Goal: Task Accomplishment & Management: Use online tool/utility

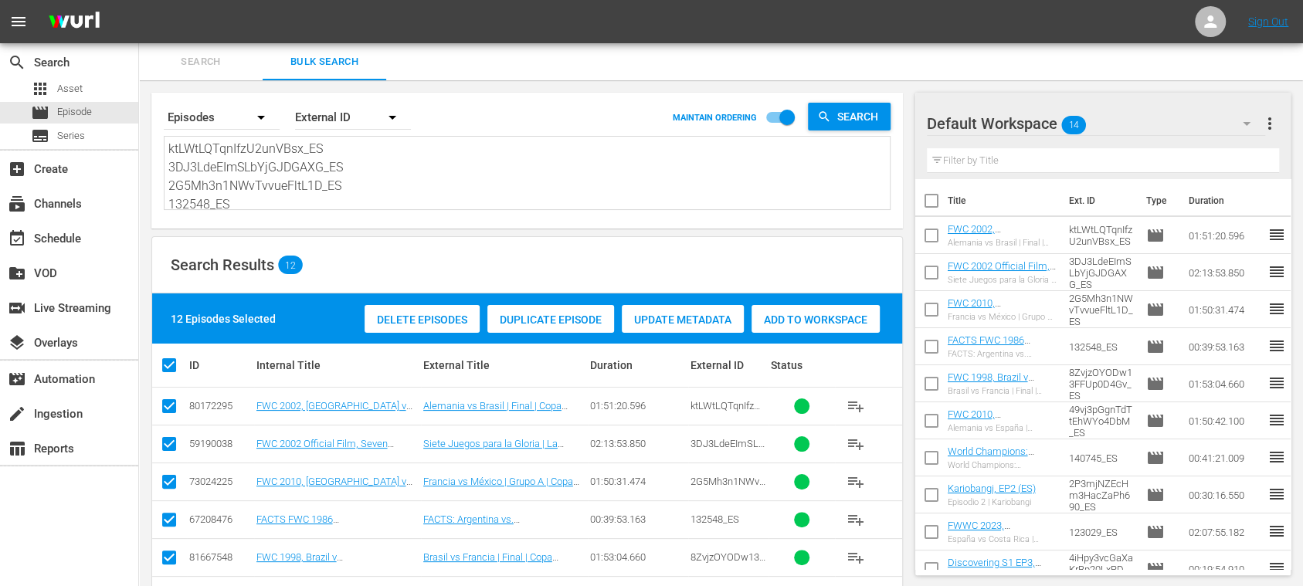
drag, startPoint x: 0, startPoint y: 0, endPoint x: 487, endPoint y: 57, distance: 489.9
click at [22, 2] on div "menu Sign Out search Search apps Asset movie Episode subtitles Series add_box C…" at bounding box center [651, 435] width 1303 height 870
paste textarea "8ZvjzOYODw13FFUp0D4Gv_DE 48CCGEppQBDWCza1BPJp41_DE 14800_DE 132552_DE 24129_DE …"
type textarea "8ZvjzOYODw13FFUp0D4Gv_DE 48CCGEppQBDWCza1BPJp41_DE 14800_DE 132552_DE 24129_DE …"
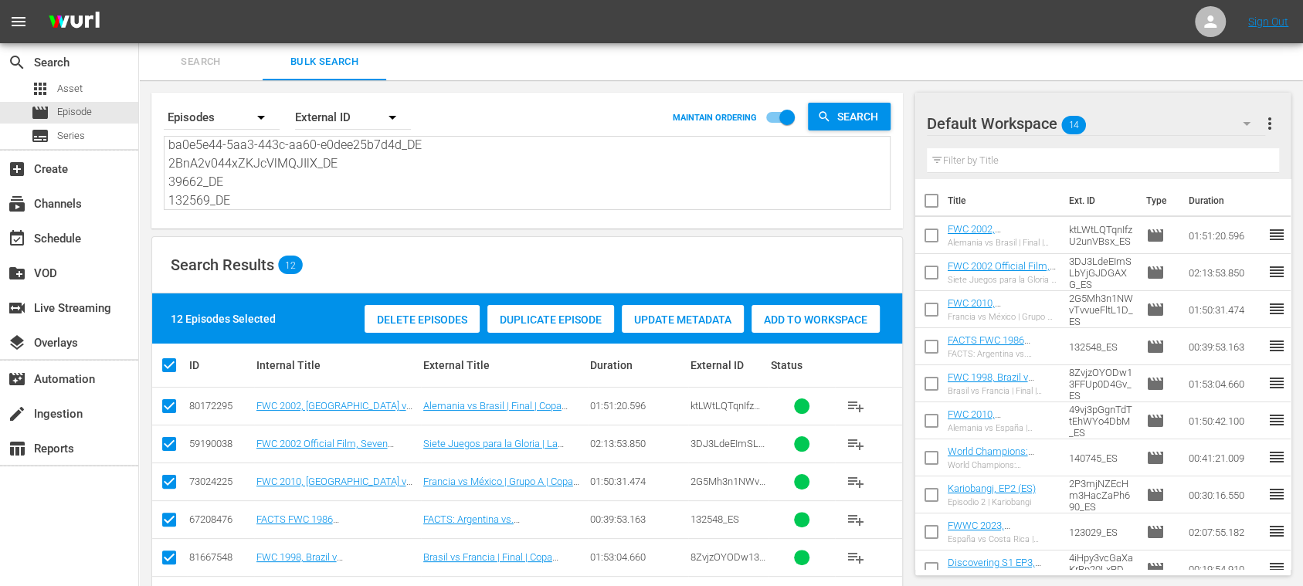
click at [1265, 123] on span "more_vert" at bounding box center [1269, 123] width 19 height 19
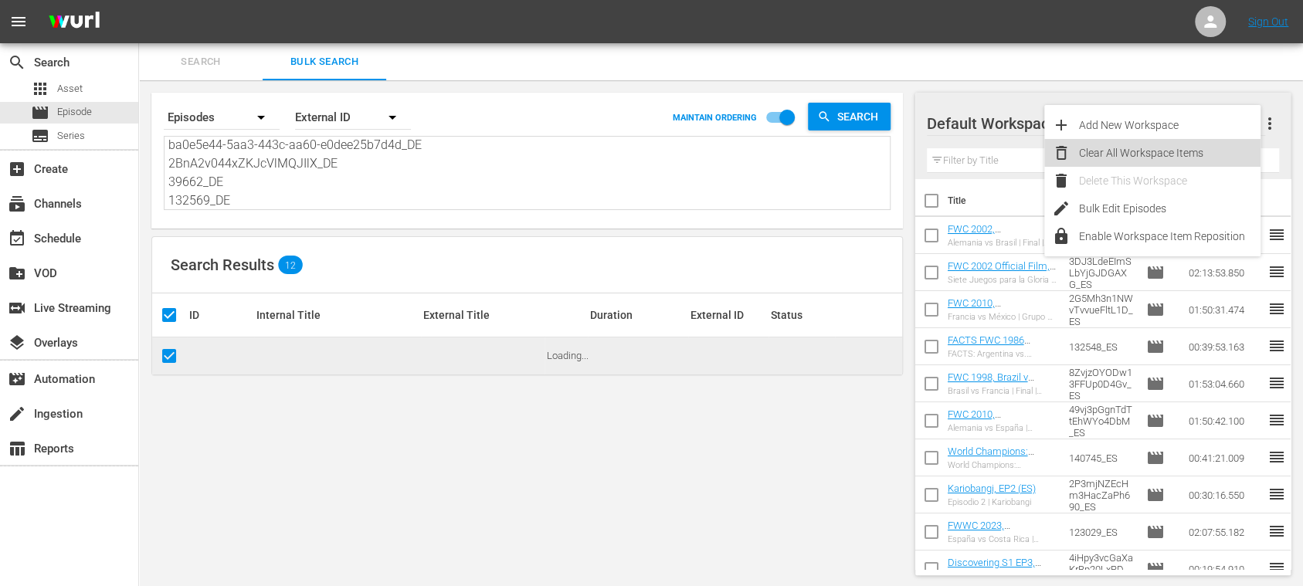
click at [1205, 151] on div "Clear All Workspace Items" at bounding box center [1169, 153] width 181 height 28
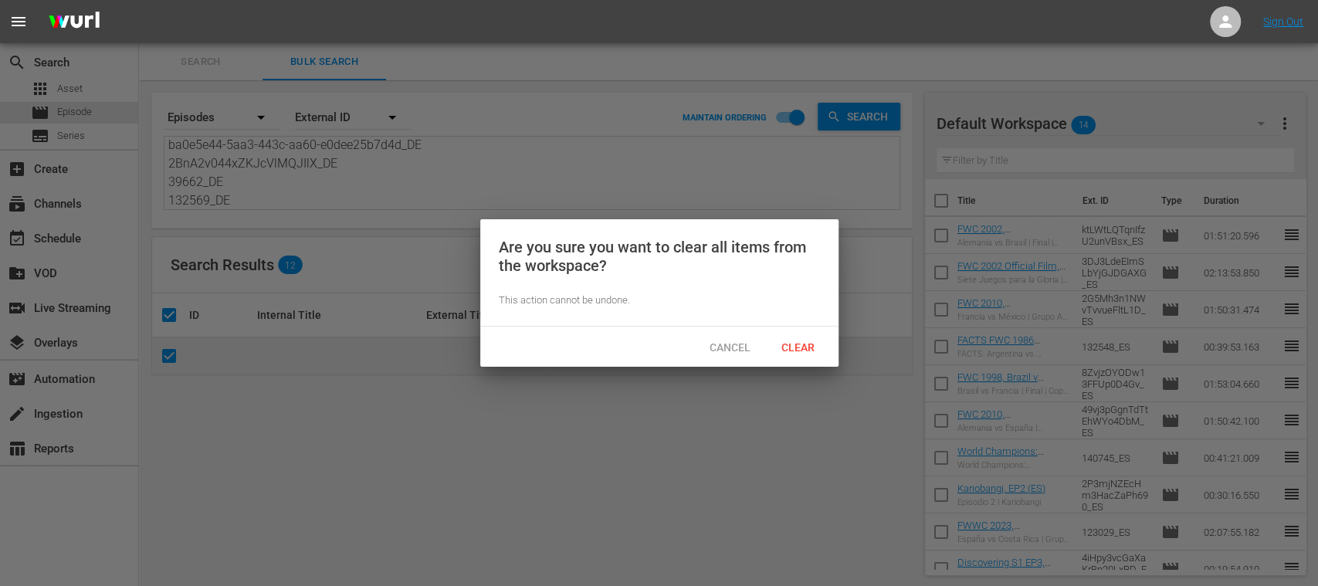
click at [789, 340] on div "Clear" at bounding box center [799, 347] width 68 height 29
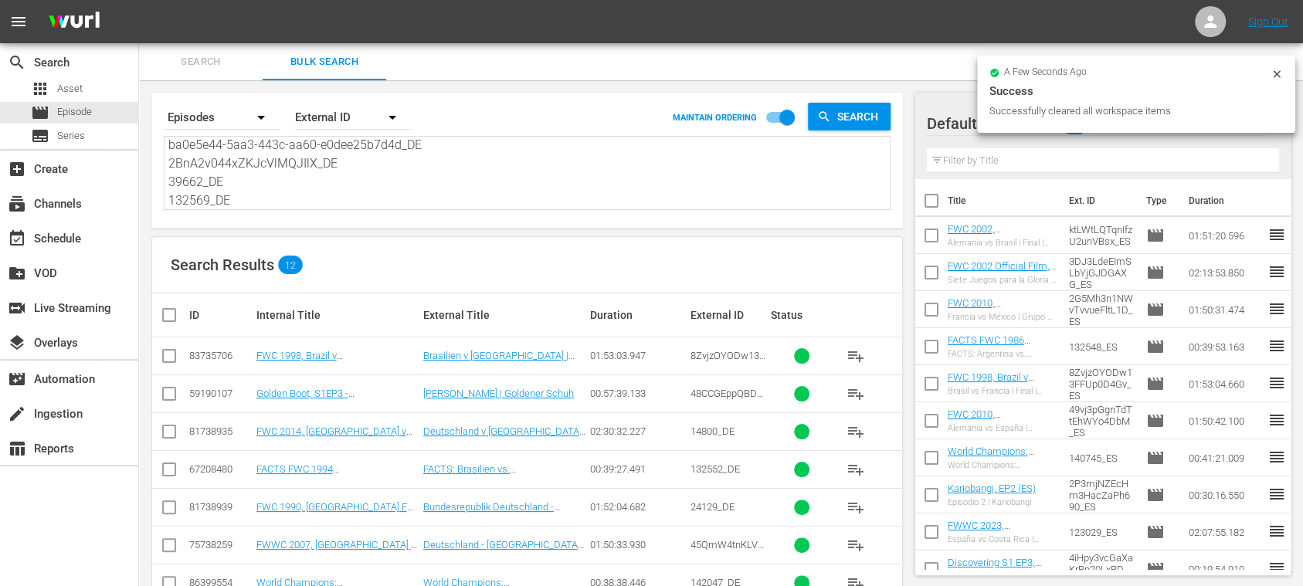
click at [171, 318] on input "checkbox" at bounding box center [175, 315] width 31 height 19
checkbox input "true"
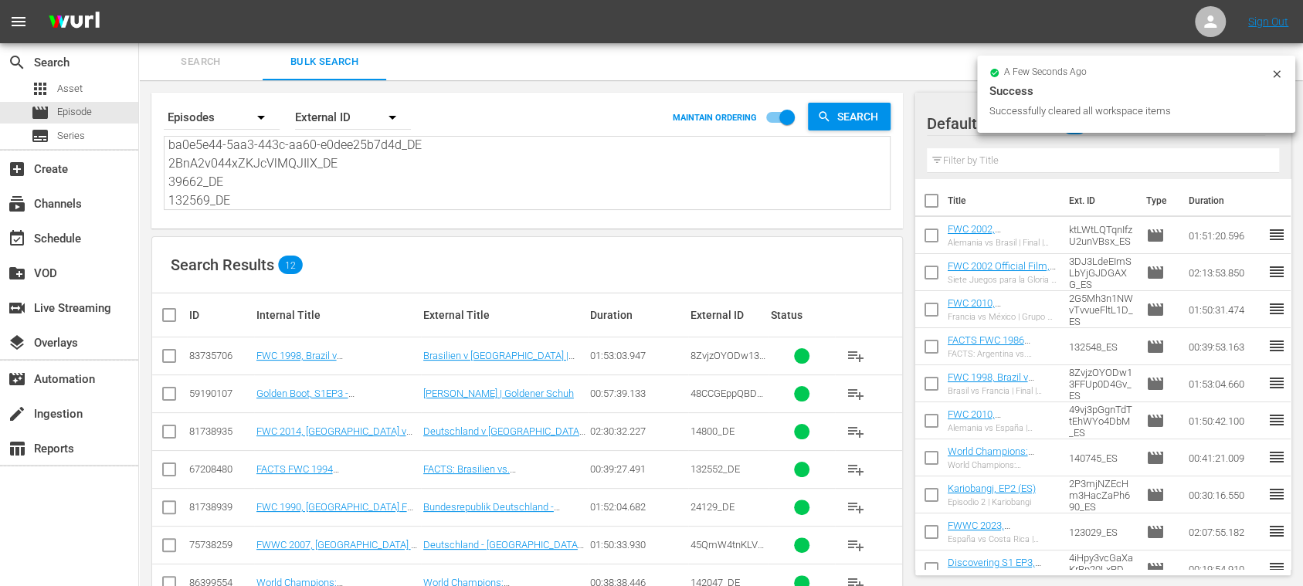
checkbox input "true"
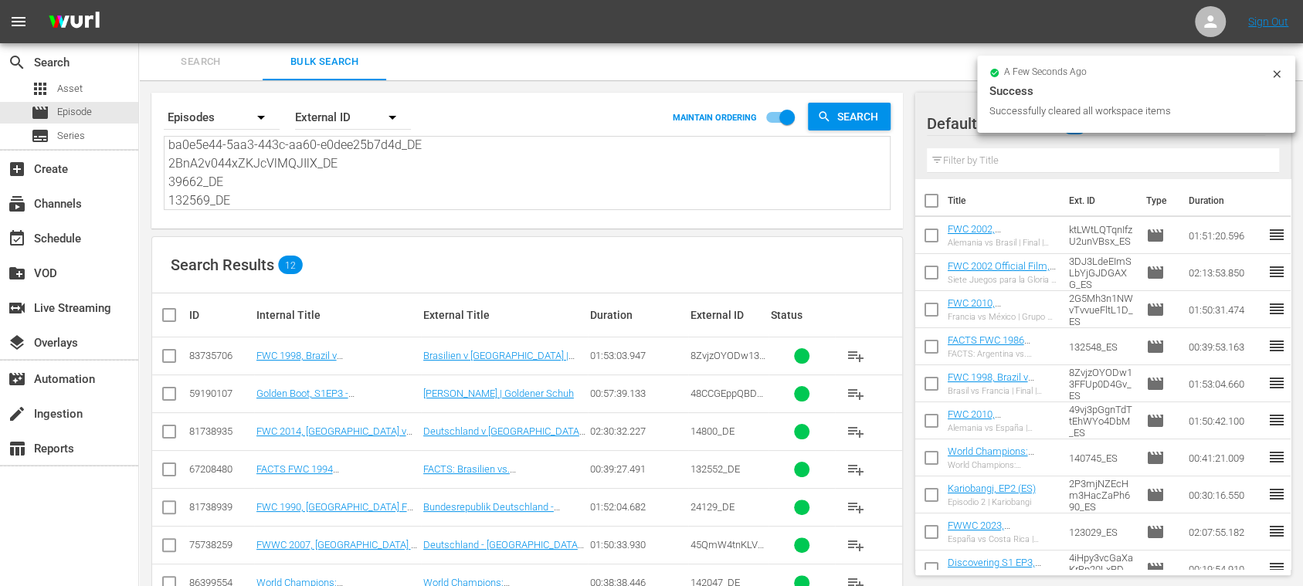
checkbox input "true"
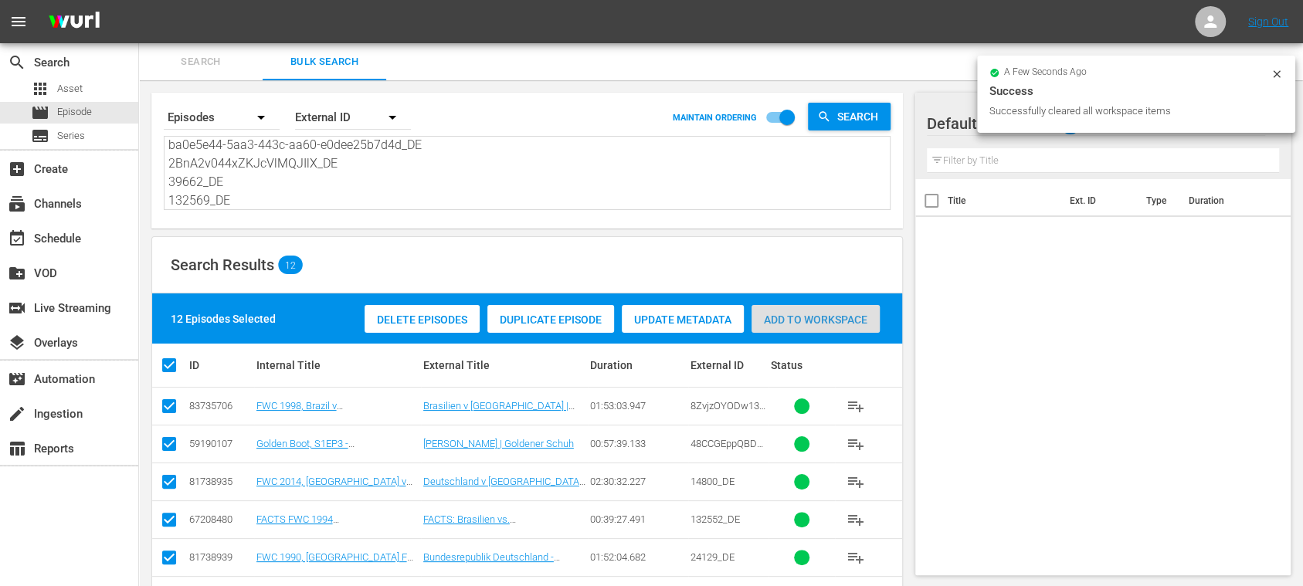
click at [848, 320] on span "Add to Workspace" at bounding box center [815, 320] width 128 height 12
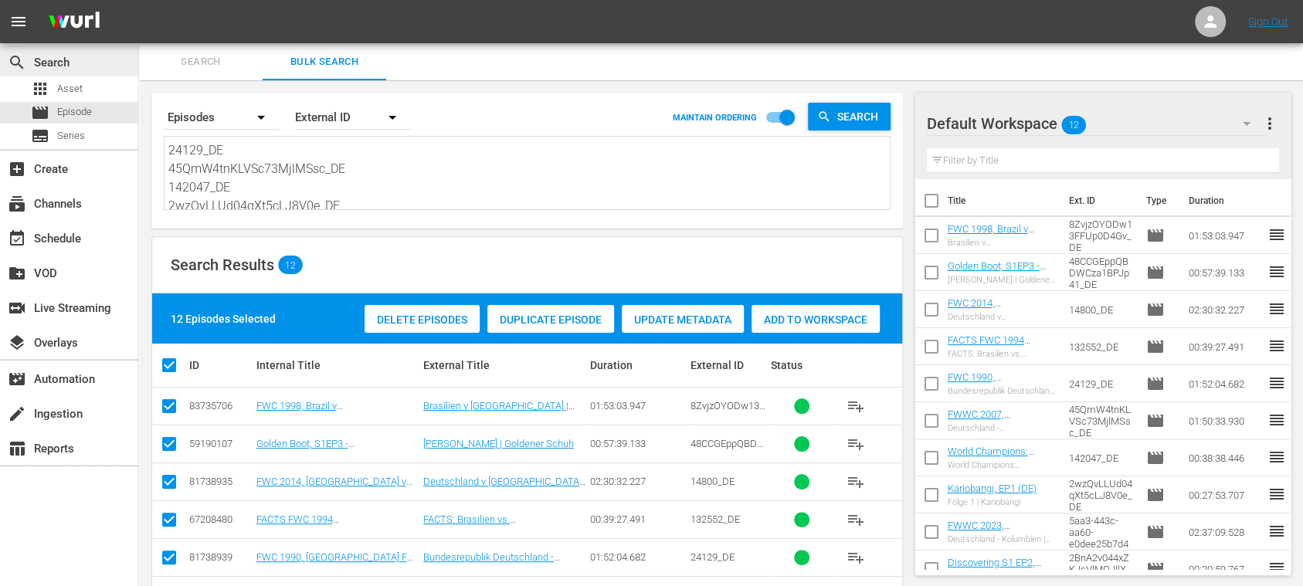
scroll to position [0, 0]
drag, startPoint x: 263, startPoint y: 187, endPoint x: 79, endPoint y: 49, distance: 230.0
click at [139, 0] on div "search Search apps Asset movie Episode subtitles Series add_box Create subscrip…" at bounding box center [721, 0] width 1164 height 0
paste textarea "ktLWtLQTqnIfzU2unVBsx_DE 3DJ3LdeEImSLbYjGJDGAXG_DE 14939_DE 132548_DE 8ZvjzOYOD…"
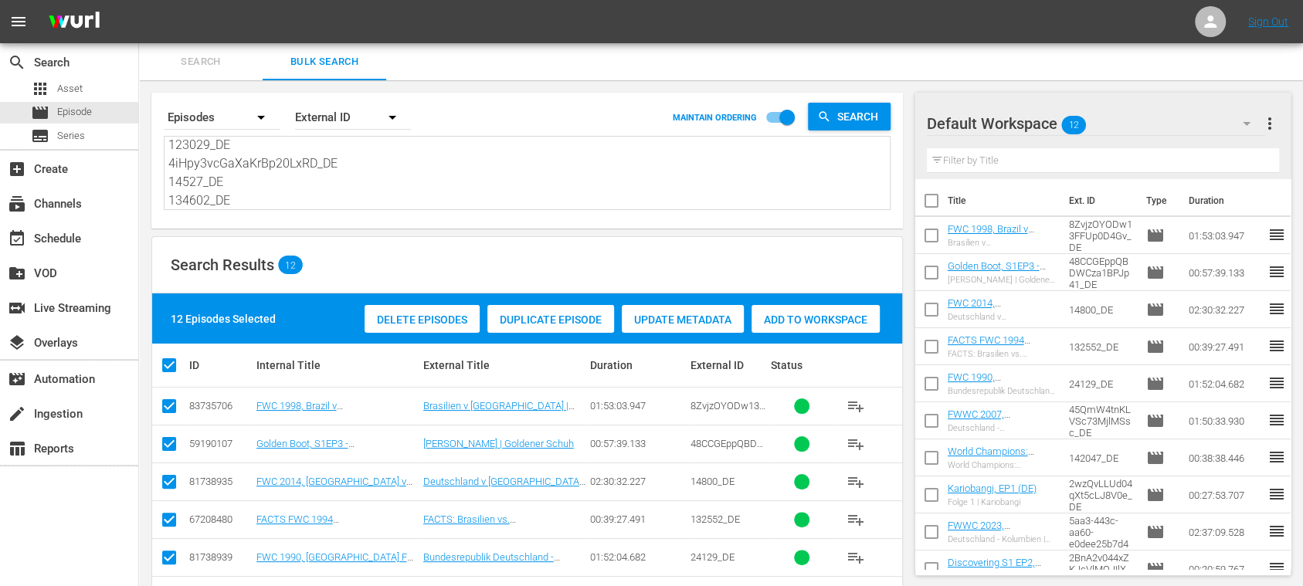
type textarea "ktLWtLQTqnIfzU2unVBsx_DE 3DJ3LdeEImSLbYjGJDGAXG_DE 14939_DE 132548_DE 8ZvjzOYOD…"
click at [1267, 120] on span "more_vert" at bounding box center [1269, 123] width 19 height 19
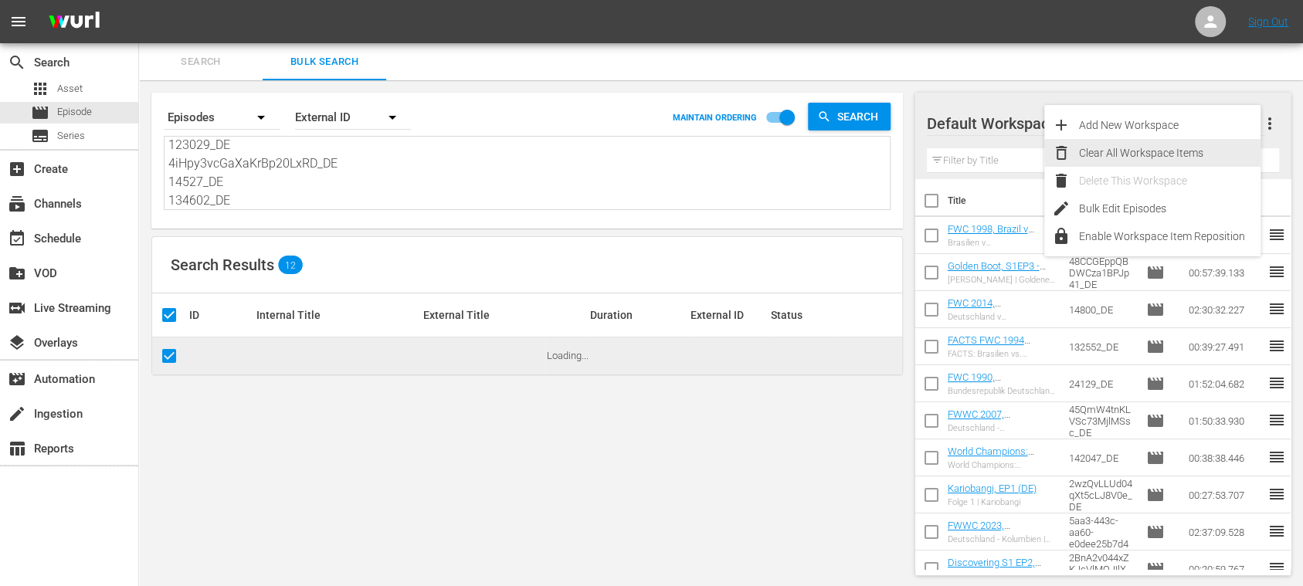
click at [1190, 149] on div "Clear All Workspace Items" at bounding box center [1169, 153] width 181 height 28
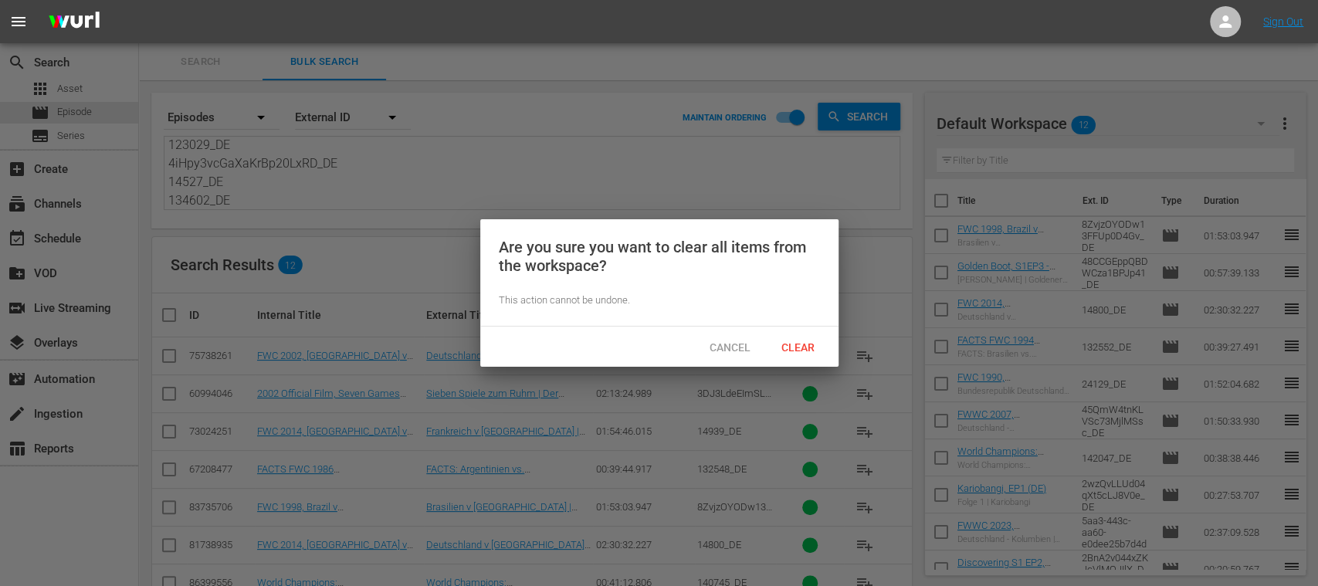
click at [809, 341] on span "Clear" at bounding box center [798, 347] width 58 height 12
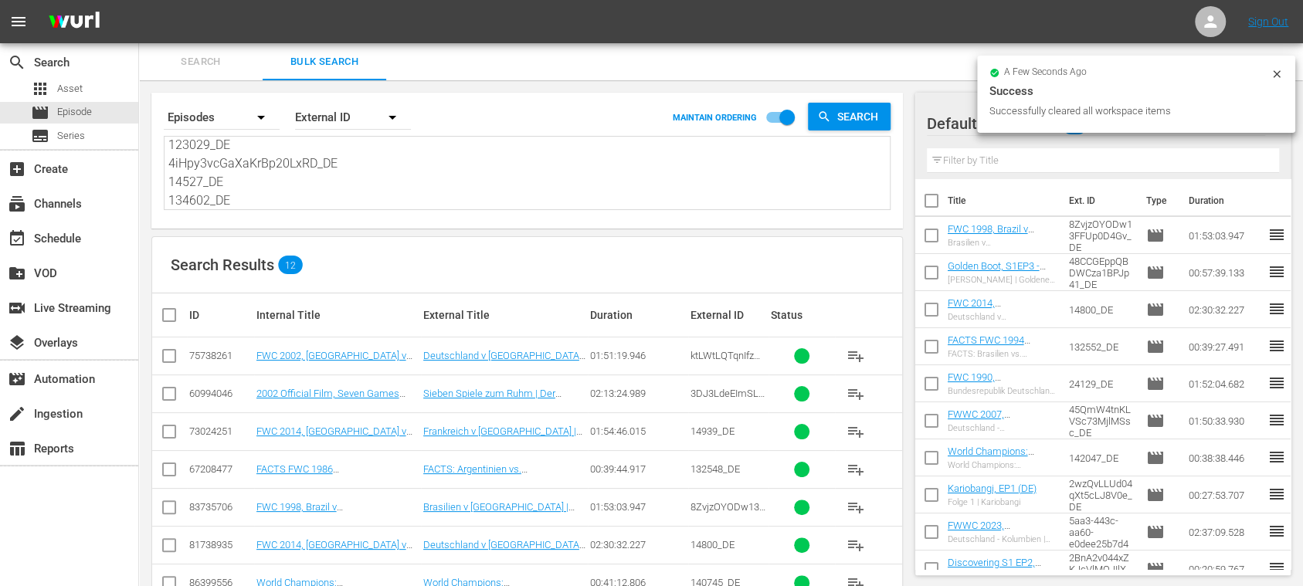
click at [168, 315] on input "checkbox" at bounding box center [175, 315] width 31 height 19
checkbox input "true"
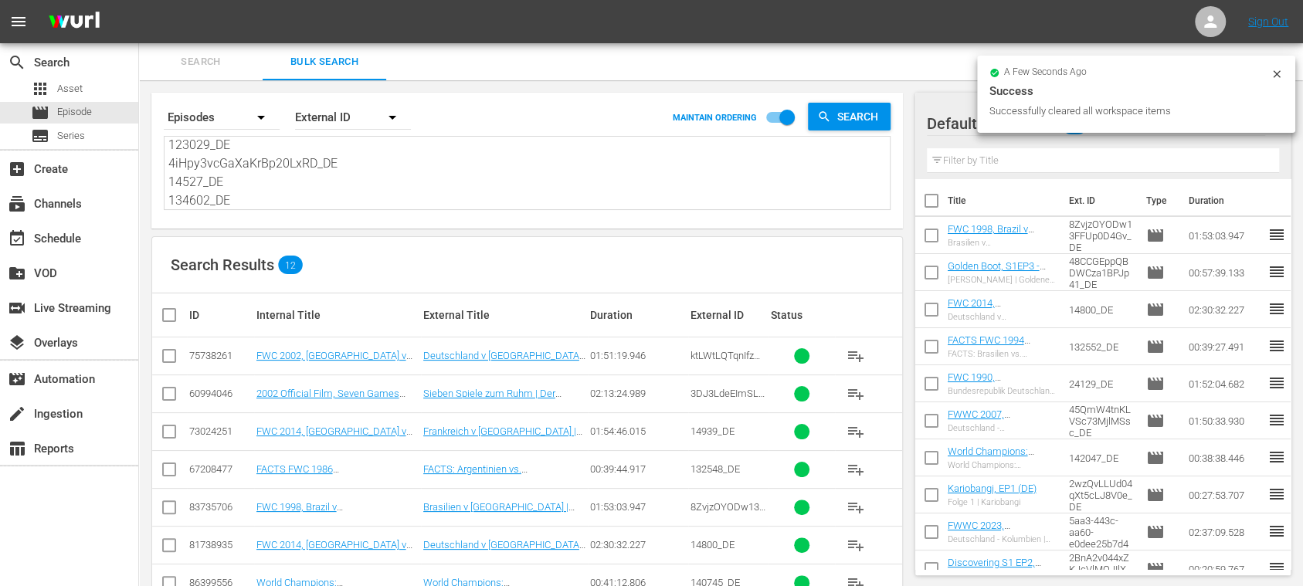
checkbox input "true"
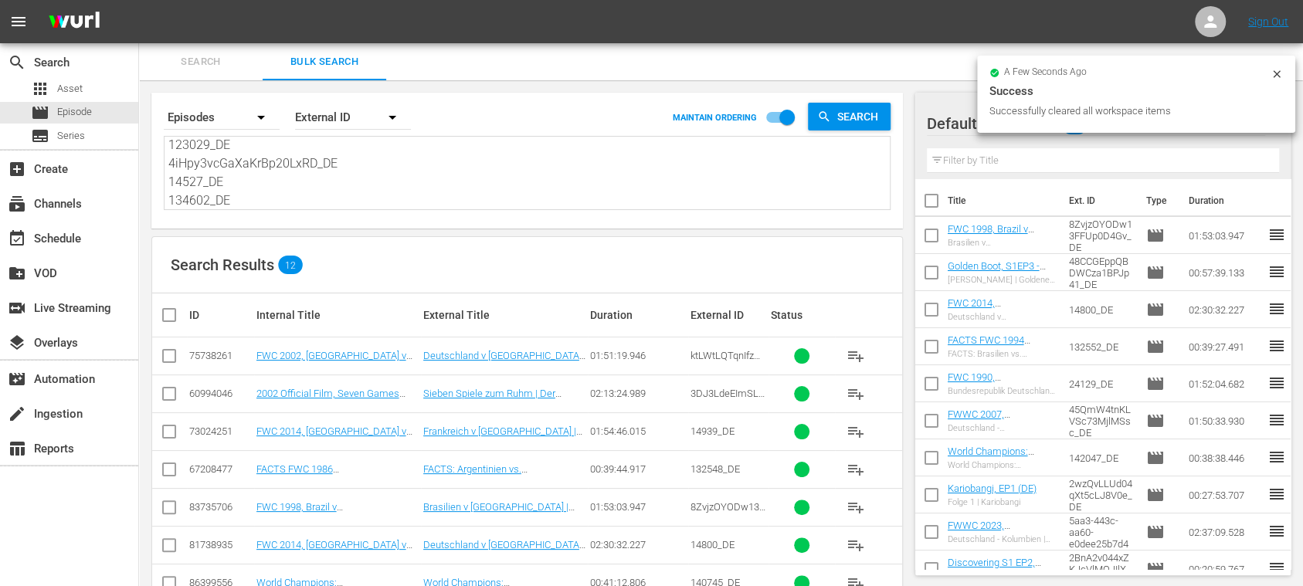
checkbox input "true"
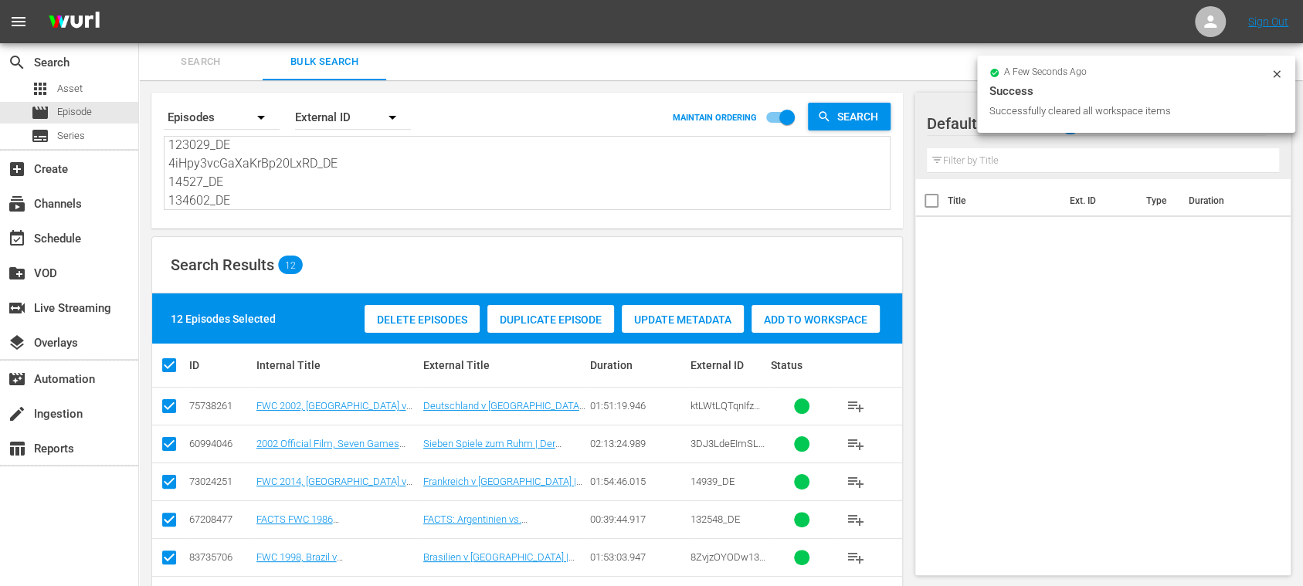
click at [847, 327] on div "Add to Workspace" at bounding box center [815, 319] width 128 height 29
